Goal: Information Seeking & Learning: Learn about a topic

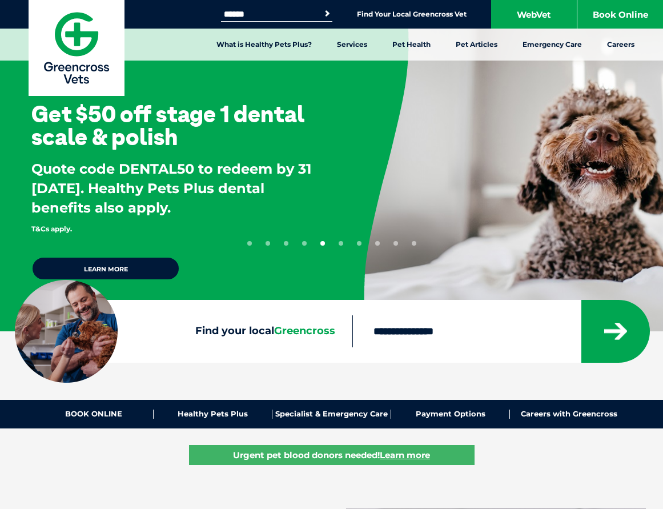
click at [338, 254] on div "Get $50 off stage 1 dental scale & polish Quote code DENTAL50 to redeem by 31 S…" at bounding box center [169, 165] width 338 height 331
click at [292, 236] on div "1 2 3 4 5 6 7 8 9 10" at bounding box center [331, 179] width 169 height 131
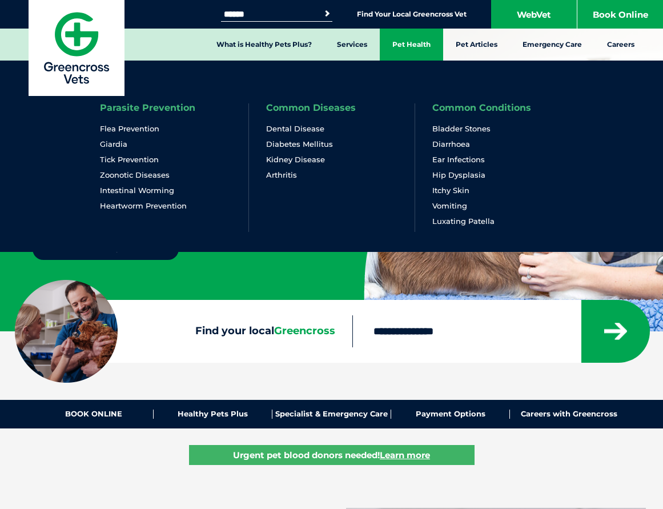
click at [418, 43] on link "Pet Health" at bounding box center [411, 45] width 63 height 32
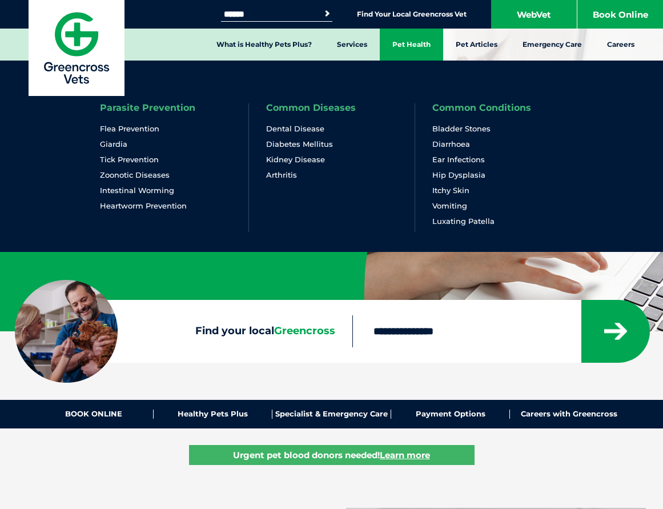
click at [426, 50] on link "Pet Health" at bounding box center [411, 45] width 63 height 32
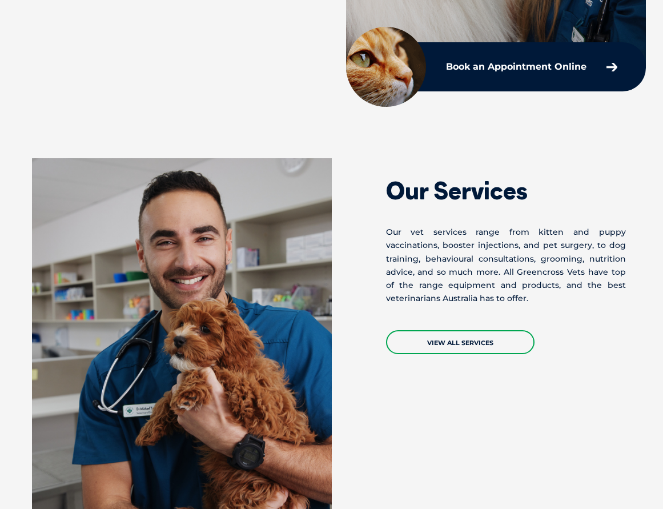
scroll to position [856, 0]
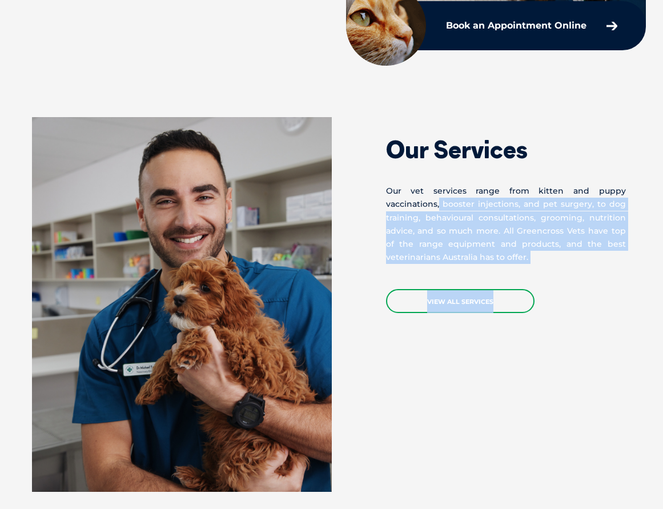
drag, startPoint x: 663, startPoint y: 220, endPoint x: 658, endPoint y: 292, distance: 72.2
click at [658, 292] on section "Our Services Our vet services range from kitten and puppy vaccinations, booster…" at bounding box center [331, 304] width 663 height 466
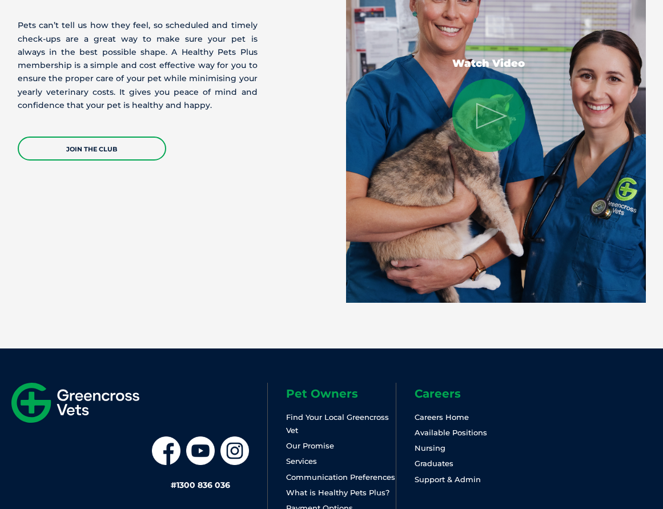
scroll to position [2409, 0]
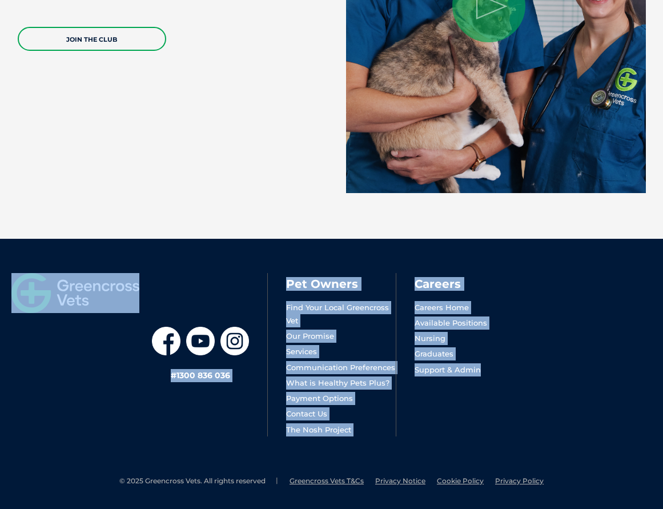
drag, startPoint x: 662, startPoint y: 454, endPoint x: 683, endPoint y: 108, distance: 347.2
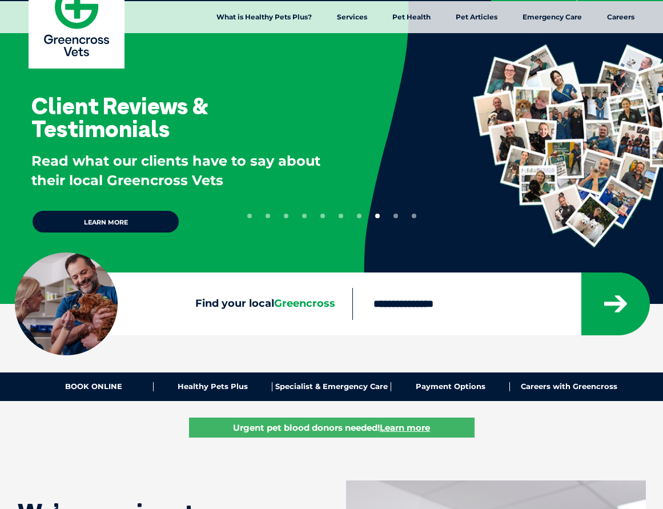
scroll to position [0, 0]
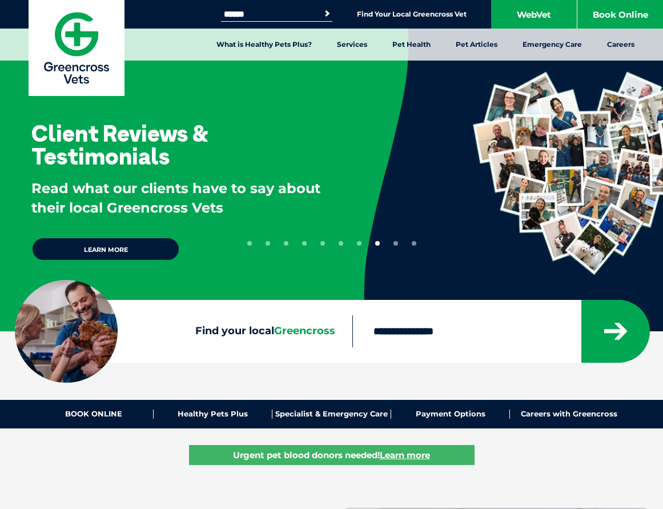
click at [228, 10] on input "Search for:" at bounding box center [269, 14] width 97 height 9
click at [237, 12] on input "Search for:" at bounding box center [269, 14] width 97 height 9
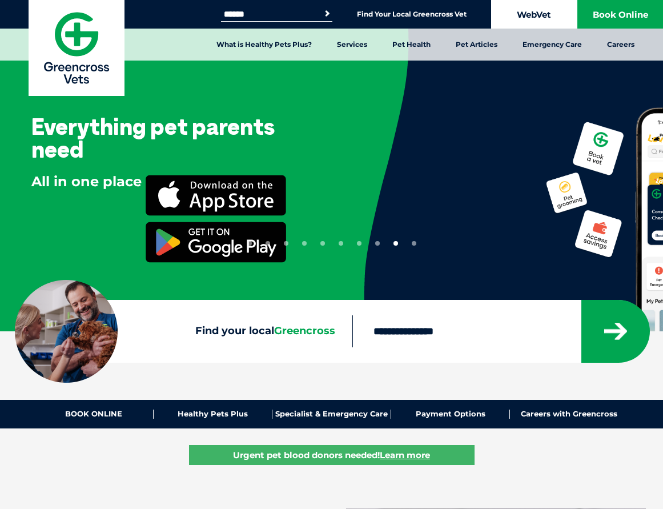
click at [522, 19] on link "WebVet" at bounding box center [534, 14] width 86 height 29
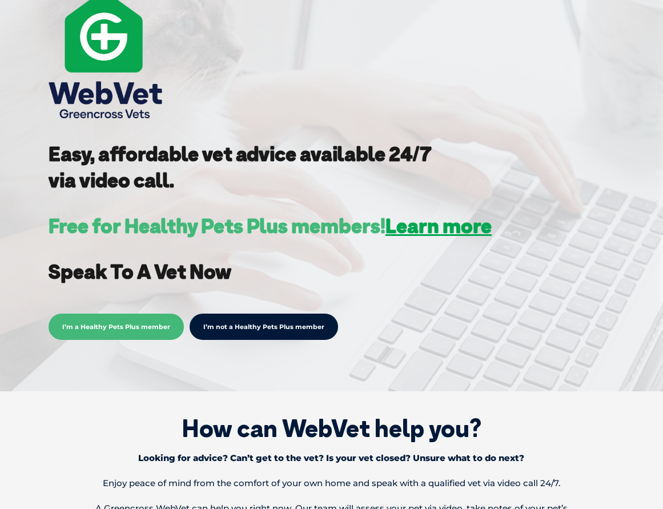
click at [155, 327] on span "I’m a Healthy Pets Plus member" at bounding box center [116, 326] width 135 height 26
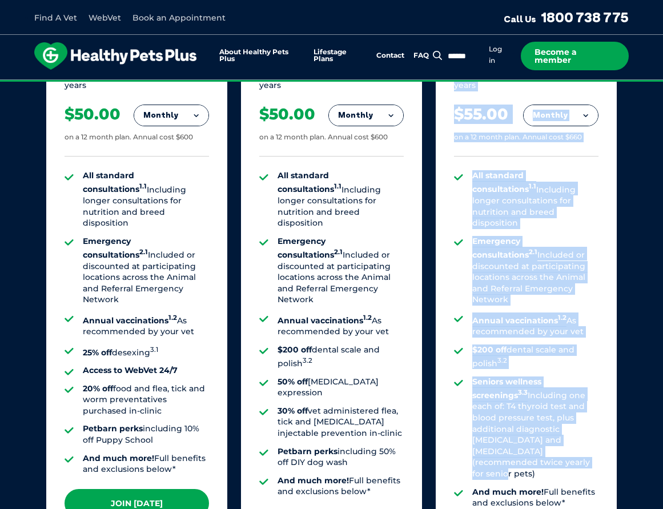
scroll to position [913, 0]
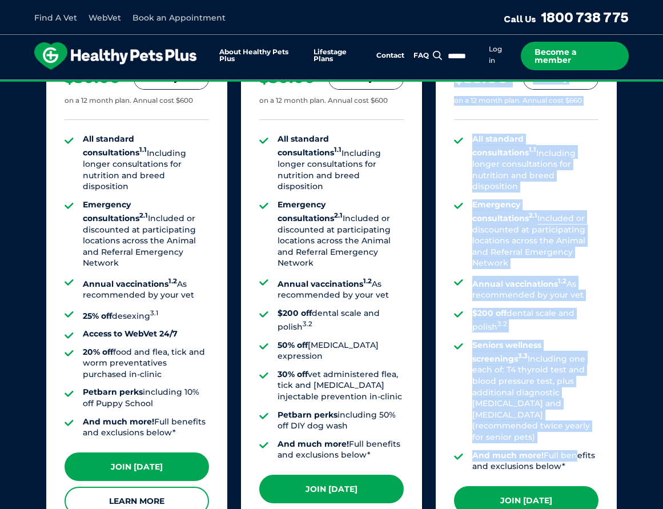
drag, startPoint x: 452, startPoint y: 194, endPoint x: 578, endPoint y: 426, distance: 264.1
click at [578, 418] on div "Senior Dog Aged [DEMOGRAPHIC_DATA]+ years Monthly Fortnightly Monthly Yearly $2…" at bounding box center [526, 262] width 181 height 562
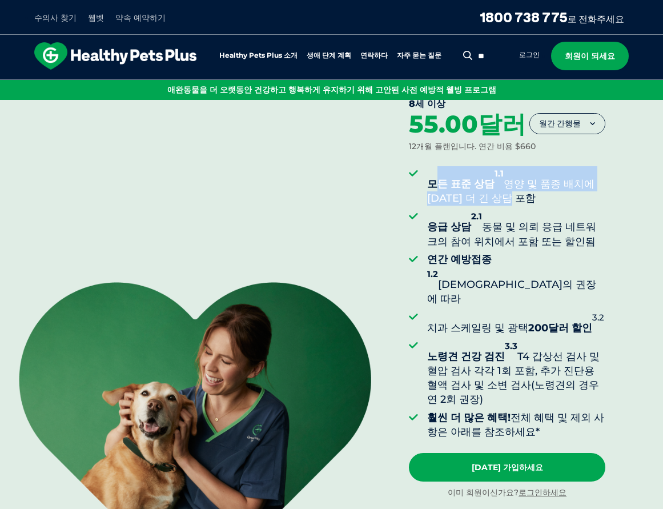
drag, startPoint x: 433, startPoint y: 182, endPoint x: 534, endPoint y: 203, distance: 103.2
click at [534, 203] on li "모든 표준 상담 1.1 영양 및 품종 배치에 대한 더 긴 상담 포함" at bounding box center [516, 185] width 178 height 39
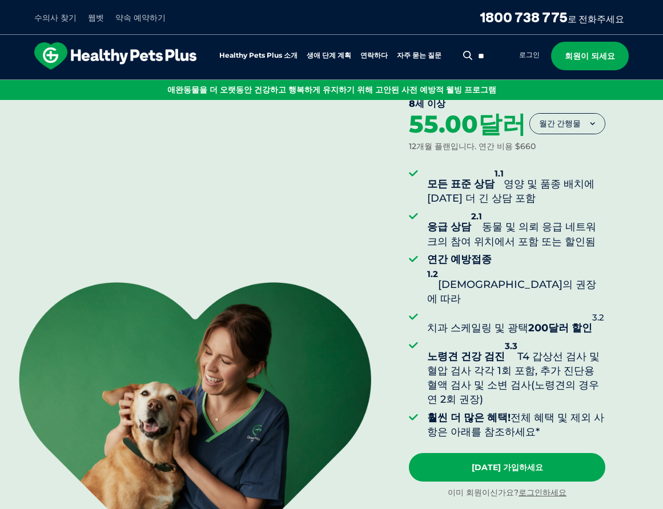
click at [552, 225] on font "동물 및 의뢰 응급 네트워크의 참여 위치에서 포함 또는 할인됨" at bounding box center [511, 233] width 169 height 27
drag, startPoint x: 439, startPoint y: 216, endPoint x: 576, endPoint y: 225, distance: 137.3
click at [576, 225] on li "응급 상담 2.1 동물 및 의뢰 응급 네트워크의 참여 위치에서 포함 또는 할인됨" at bounding box center [516, 228] width 178 height 39
click at [590, 231] on font "동물 및 의뢰 응급 네트워크의 참여 위치에서 포함 또는 할인됨" at bounding box center [511, 233] width 169 height 27
drag, startPoint x: 454, startPoint y: 255, endPoint x: 569, endPoint y: 262, distance: 114.4
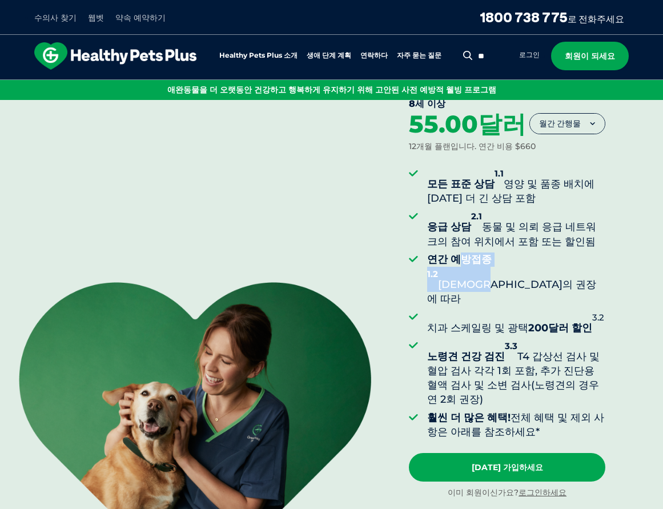
click at [554, 261] on li "연간 예방접종 1.2 수의사의 권장에 따라" at bounding box center [516, 279] width 178 height 54
click at [569, 262] on li "연간 예방접종 1.2 수의사의 권장에 따라" at bounding box center [516, 279] width 178 height 54
drag, startPoint x: 457, startPoint y: 295, endPoint x: 574, endPoint y: 306, distance: 117.0
click at [534, 307] on ul "모든 표준 상담 1.1 영양 및 품종 배치에 대한 더 긴 상담 포함 응급 상담 2.1 동물 및 의뢰 응급 네트워크의 참여 위치에서 포함 또는 …" at bounding box center [507, 302] width 196 height 273
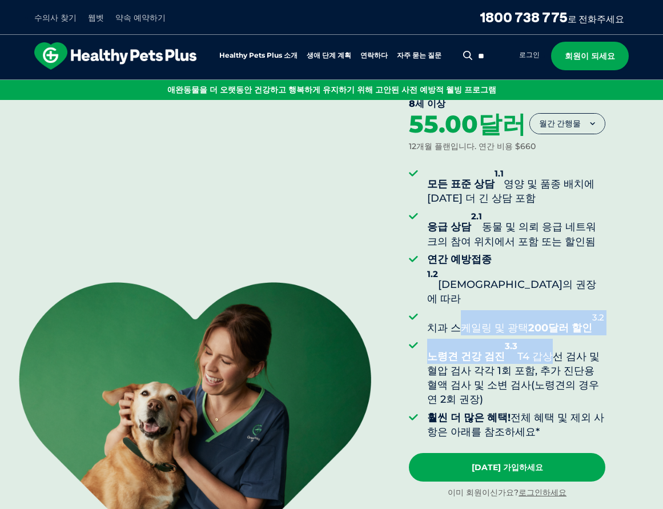
drag, startPoint x: 574, startPoint y: 306, endPoint x: 599, endPoint y: 303, distance: 25.8
click at [574, 310] on li "치과 스케일링 및 광택 200달러 할인 3.2" at bounding box center [516, 322] width 178 height 25
click at [526, 339] on li "노령견 건강 검진 3.3 T4 갑상선 검사 및 혈압 검사 각각 1회 포함, 추가 진단용 혈액 검사 및 소변 검사(노령견의 경우 연 2회 권장)" at bounding box center [516, 373] width 178 height 69
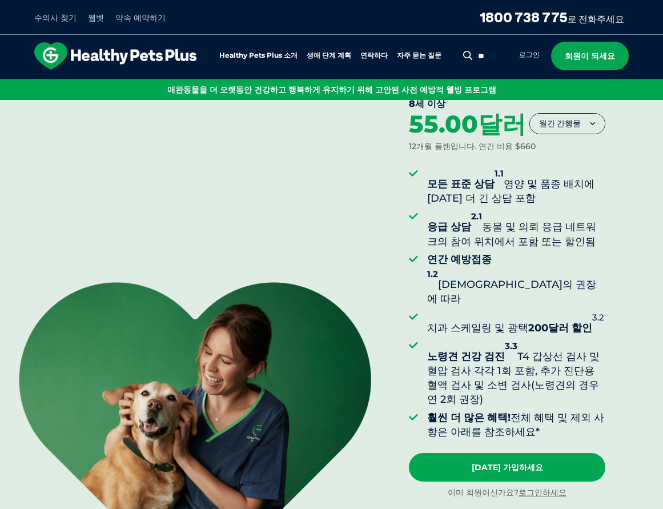
click at [527, 350] on font "T4 갑상선 검사 및 혈압 검사 각각 1회 포함, 추가 진단용 혈액 검사 및 소변 검사(노령견의 경우 연 2회 권장)" at bounding box center [513, 378] width 172 height 56
drag, startPoint x: 510, startPoint y: 325, endPoint x: 529, endPoint y: 348, distance: 30.4
click at [529, 348] on li "노령견 건강 검진 3.3 T4 갑상선 검사 및 혈압 검사 각각 1회 포함, 추가 진단용 혈액 검사 및 소변 검사(노령견의 경우 연 2회 권장)" at bounding box center [516, 373] width 178 height 69
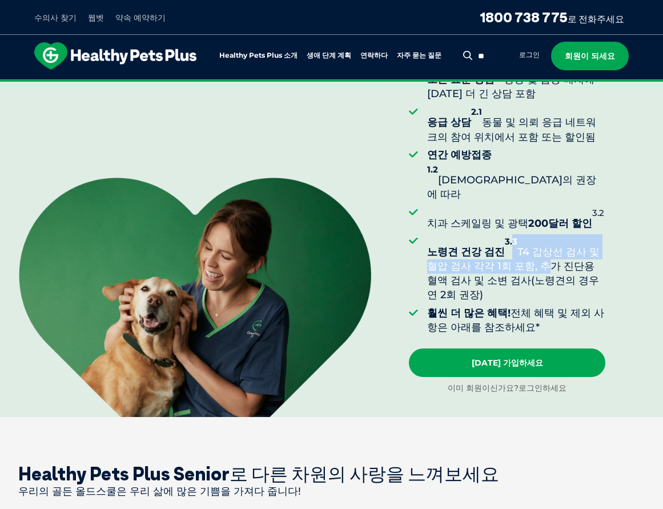
scroll to position [171, 0]
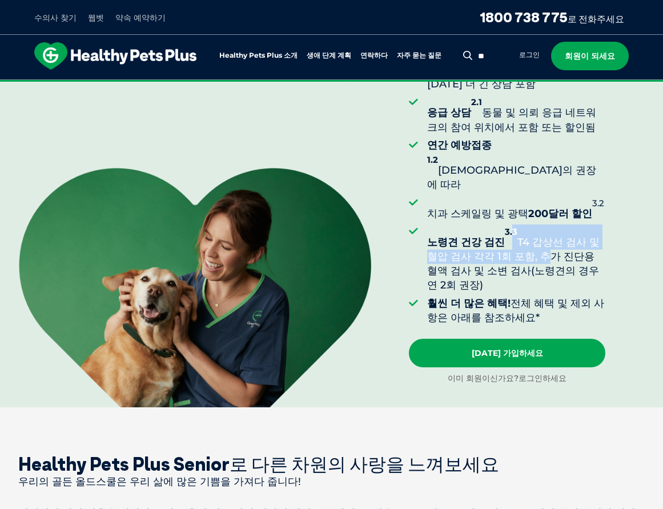
click at [547, 373] on font "로그인하세요" at bounding box center [542, 378] width 48 height 10
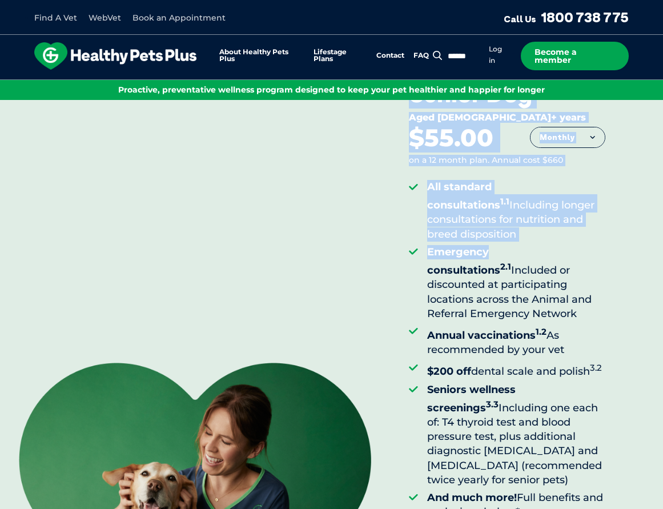
scroll to position [114, 0]
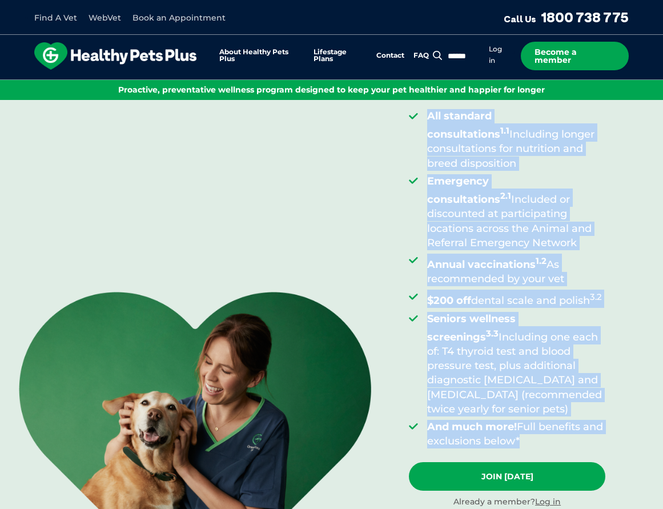
drag, startPoint x: 412, startPoint y: 135, endPoint x: 579, endPoint y: 441, distance: 349.5
click at [579, 441] on div "Senior Dog Aged 8+ years Monthly Fortnightly Monthly Yearly $25.38 on a 12 mont…" at bounding box center [507, 258] width 196 height 499
copy div "Senior Dog Aged 8+ years Monthly Fortnightly Monthly Yearly $25.38 on a 12 mont…"
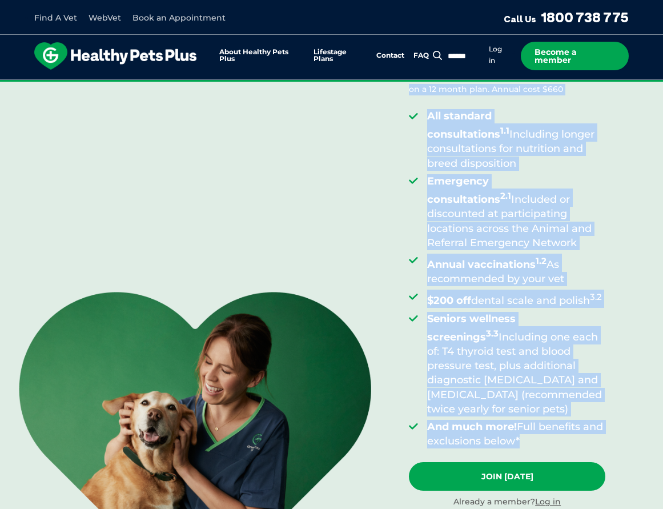
scroll to position [343, 0]
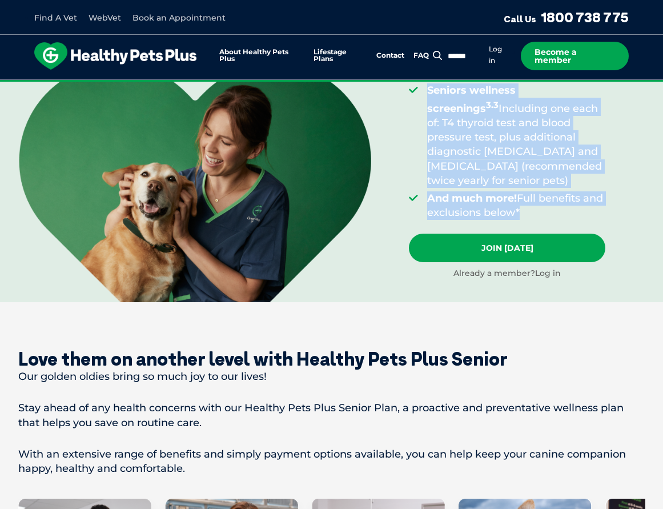
click at [558, 272] on link "Log in" at bounding box center [548, 273] width 26 height 10
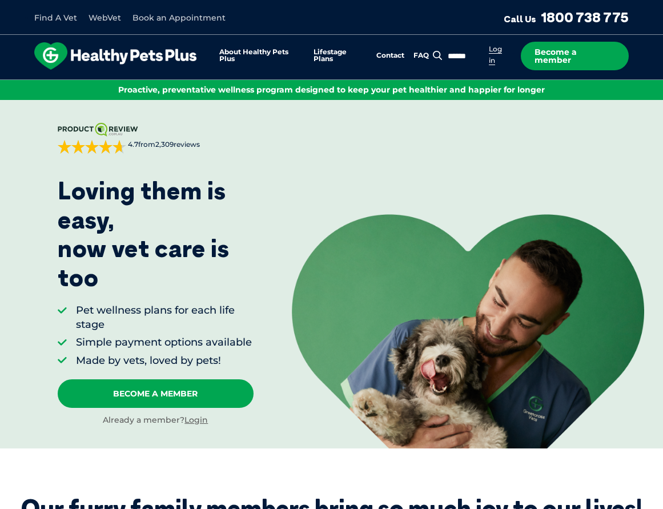
click at [493, 57] on link "Log in" at bounding box center [495, 55] width 13 height 21
click at [497, 50] on li "Log in" at bounding box center [499, 54] width 21 height 23
click at [496, 49] on link "Log in" at bounding box center [495, 55] width 13 height 21
